Goal: Find specific page/section: Find specific page/section

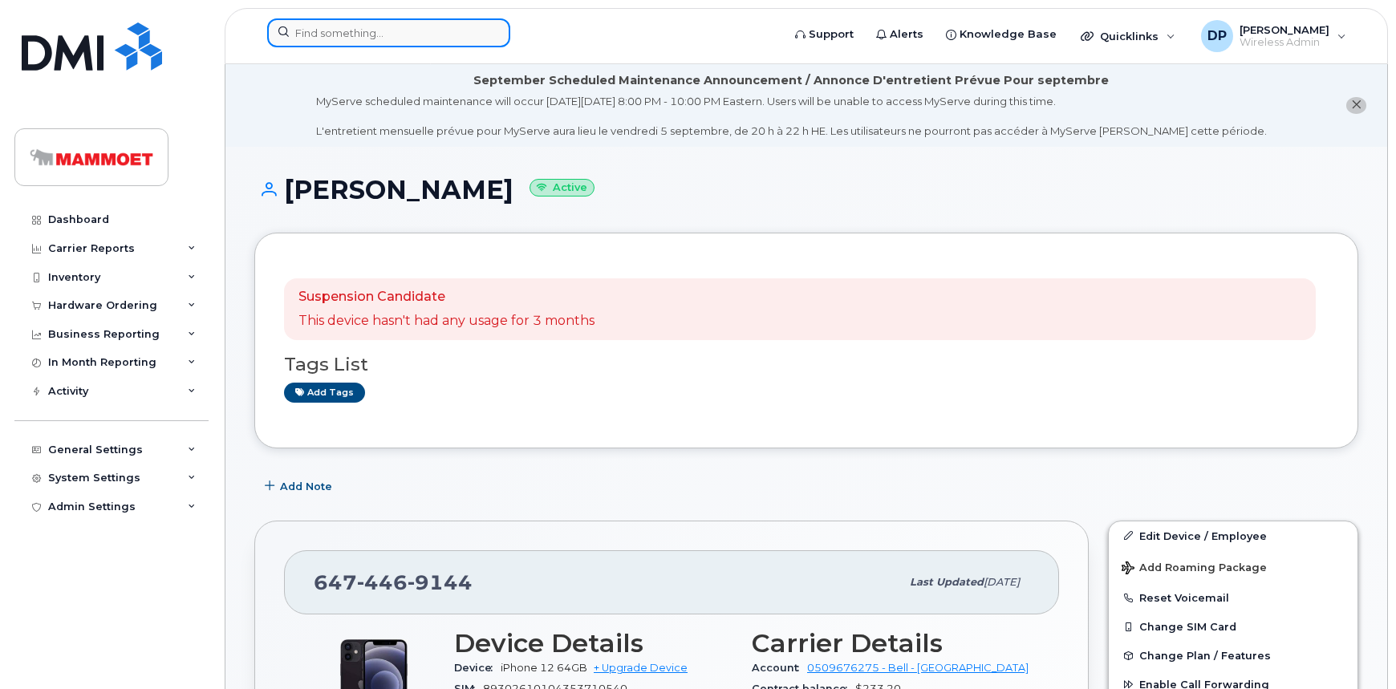
click at [329, 29] on input at bounding box center [388, 32] width 243 height 29
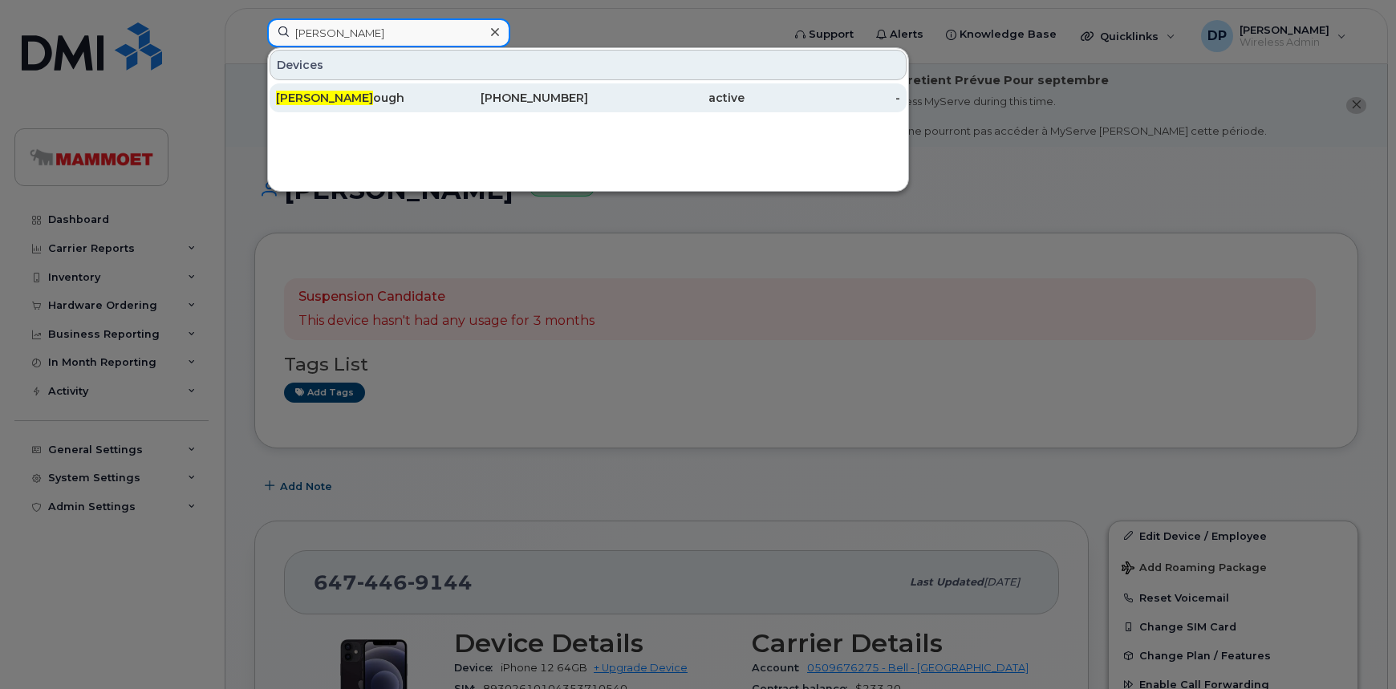
type input "gary g"
click at [354, 99] on div "Gary G ough" at bounding box center [354, 98] width 156 height 16
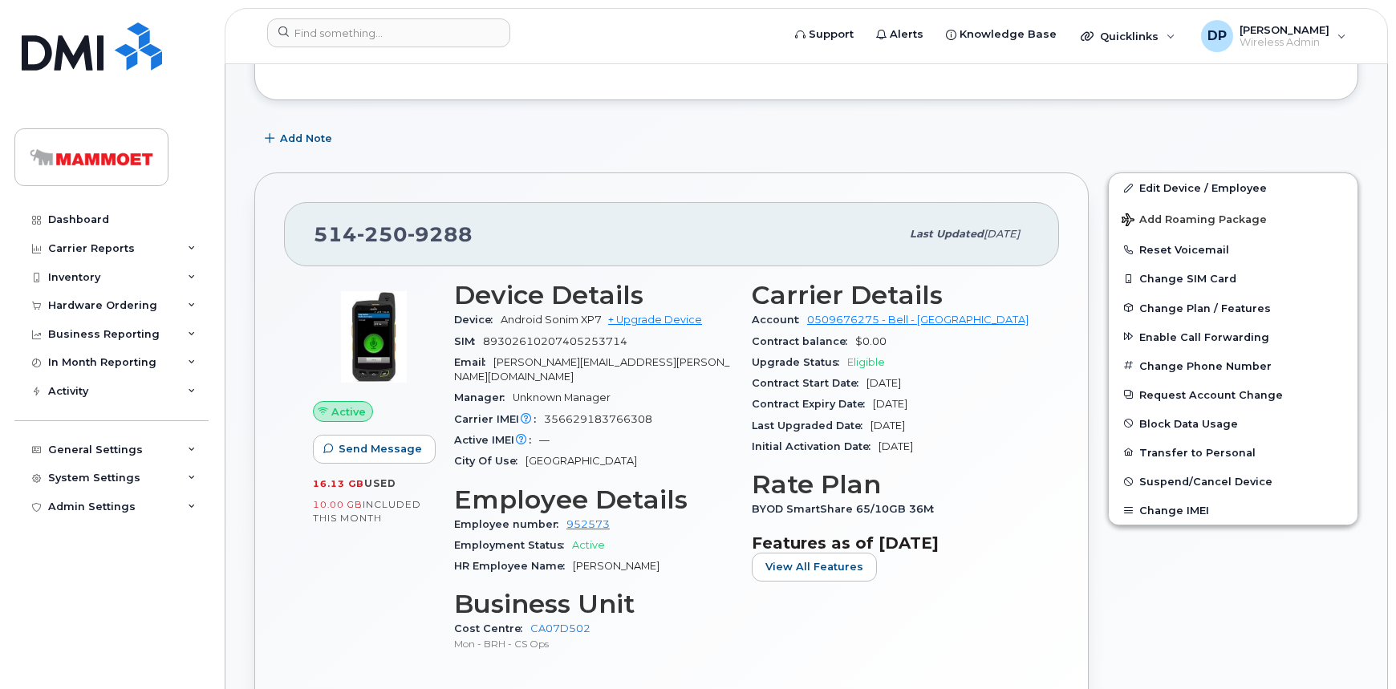
scroll to position [291, 0]
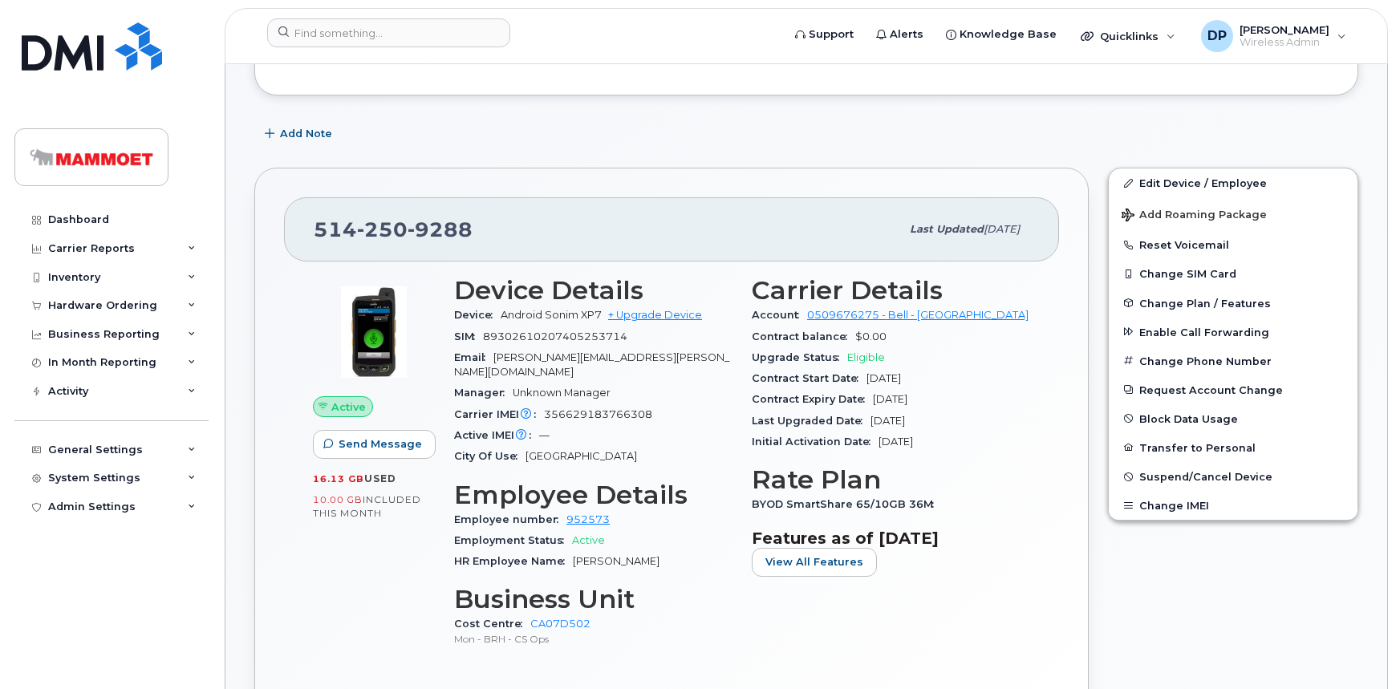
click at [727, 277] on h3 "Device Details" at bounding box center [593, 290] width 278 height 29
click at [399, 120] on div "Add Note" at bounding box center [806, 134] width 1104 height 29
